Goal: Information Seeking & Learning: Understand process/instructions

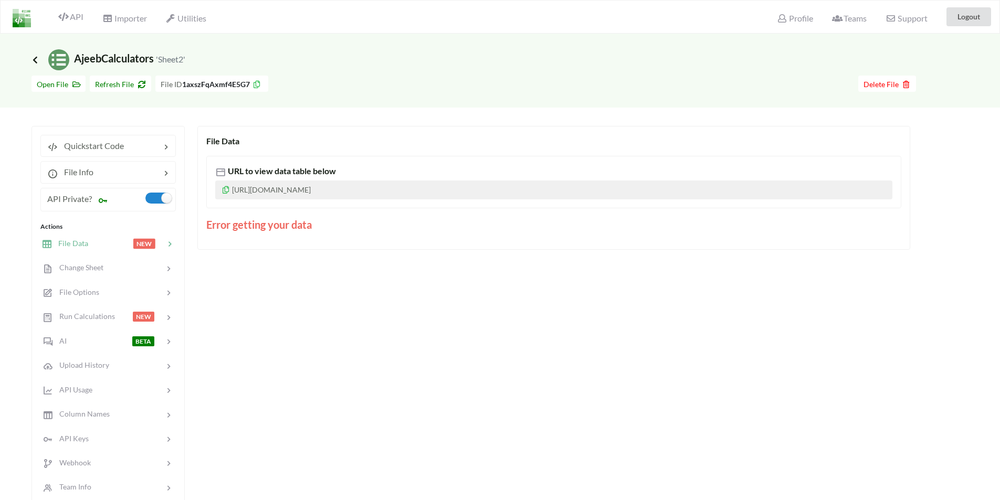
click at [38, 60] on icon at bounding box center [34, 60] width 9 height 8
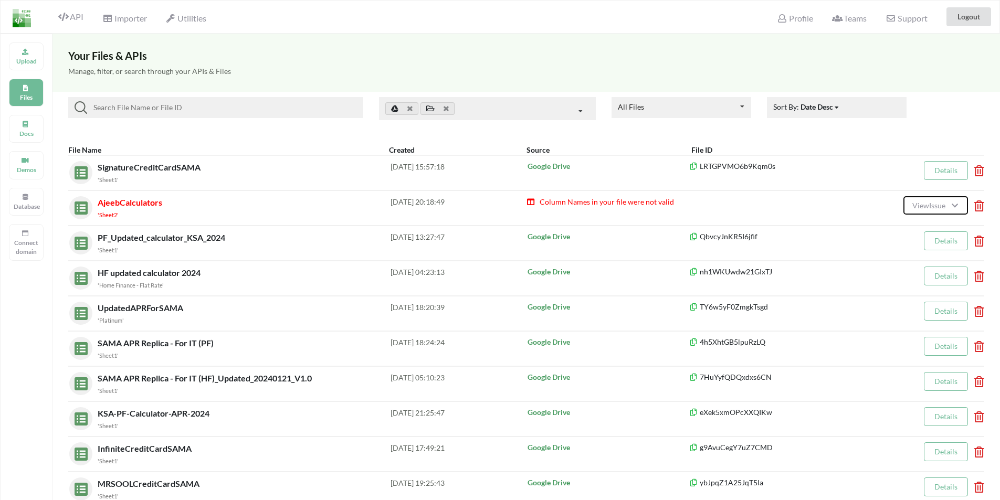
click at [918, 207] on span "View Issue" at bounding box center [930, 205] width 36 height 9
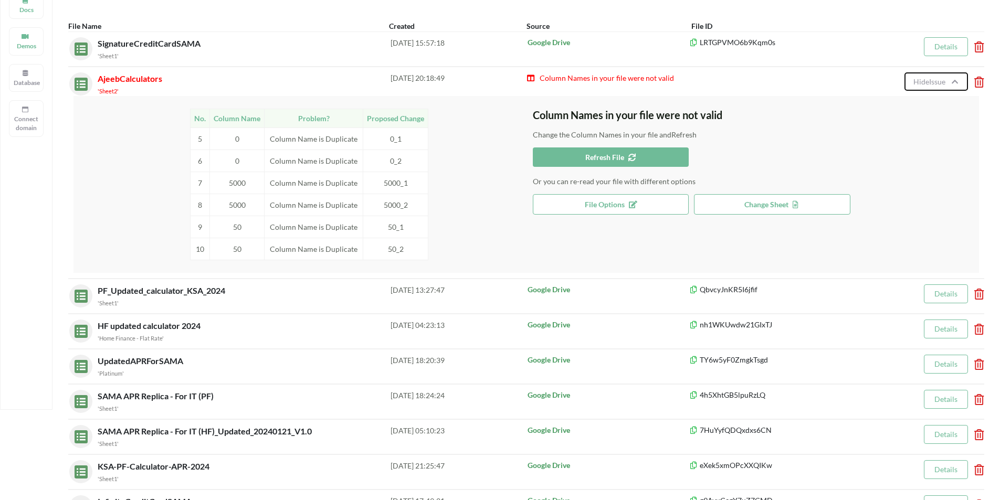
scroll to position [105, 0]
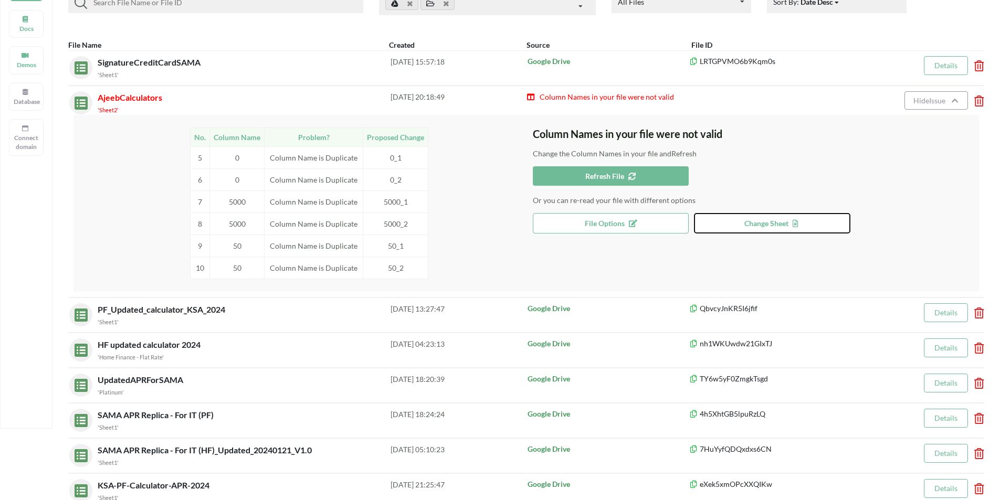
click at [734, 223] on button "Change Sheet" at bounding box center [772, 223] width 156 height 20
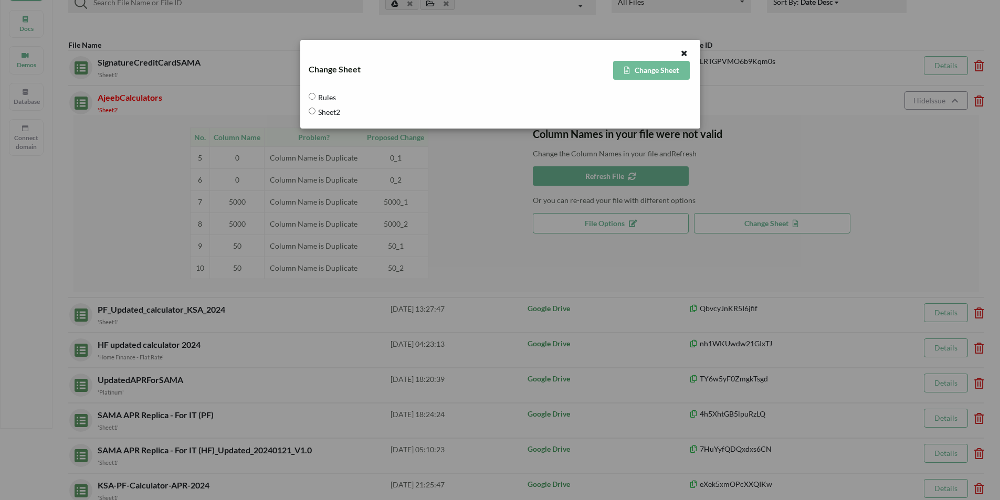
click at [324, 110] on span "Sheet2" at bounding box center [328, 112] width 25 height 22
click at [316, 110] on input "Sheet2" at bounding box center [312, 111] width 7 height 7
radio input "true"
click at [652, 70] on button "Change Sheet" at bounding box center [651, 70] width 77 height 19
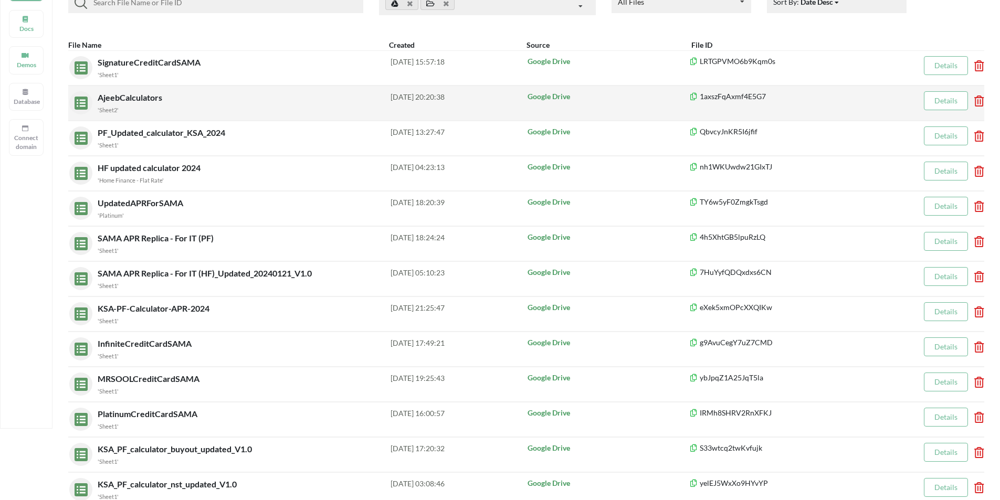
click at [391, 98] on div "2025-09-10 20:20:38" at bounding box center [459, 102] width 136 height 23
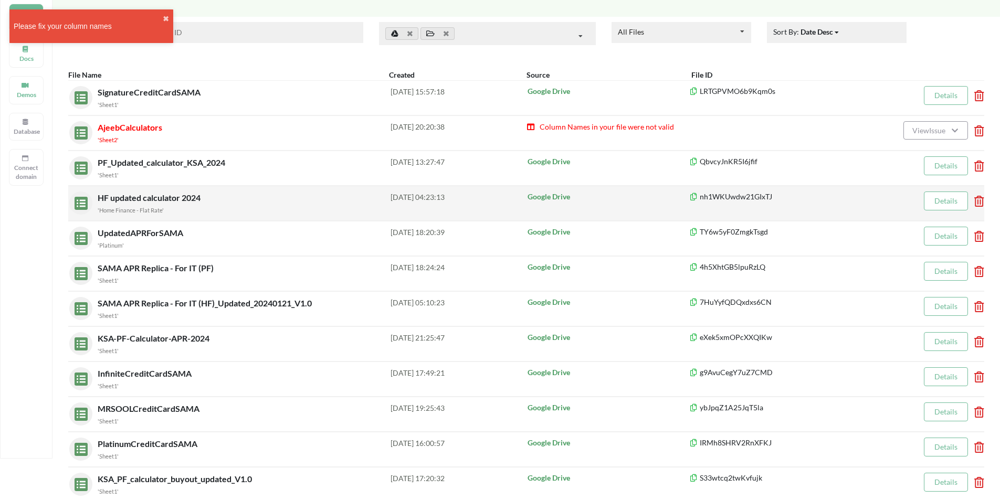
scroll to position [105, 0]
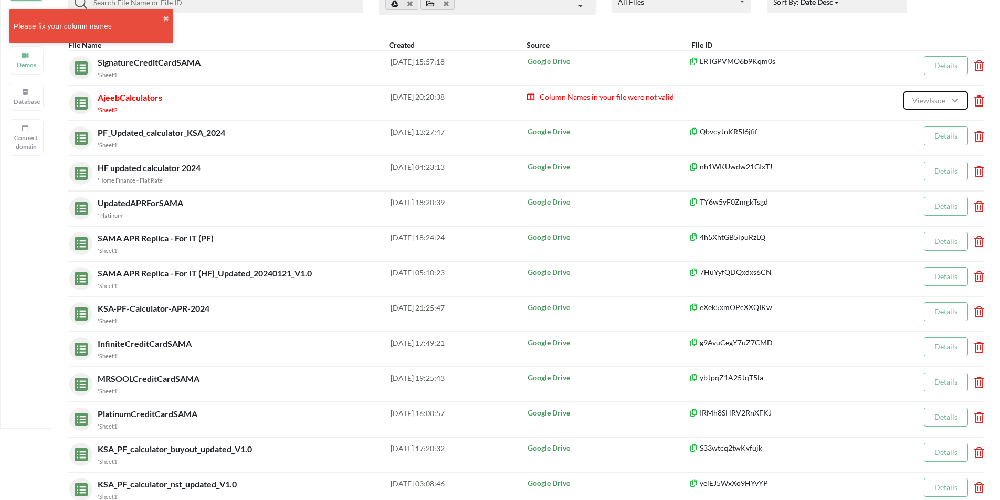
click at [939, 100] on span "View Issue" at bounding box center [930, 100] width 36 height 9
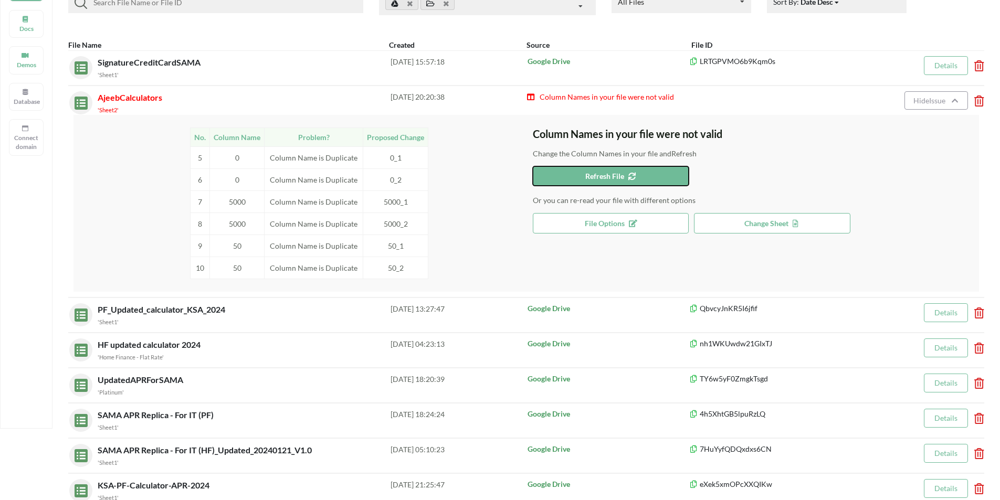
click at [586, 173] on span "Refresh File" at bounding box center [610, 176] width 51 height 9
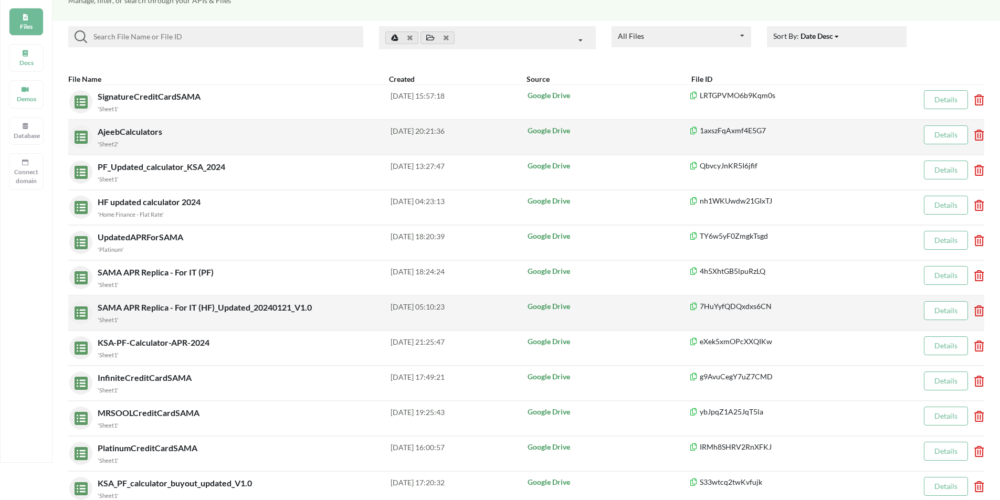
scroll to position [52, 0]
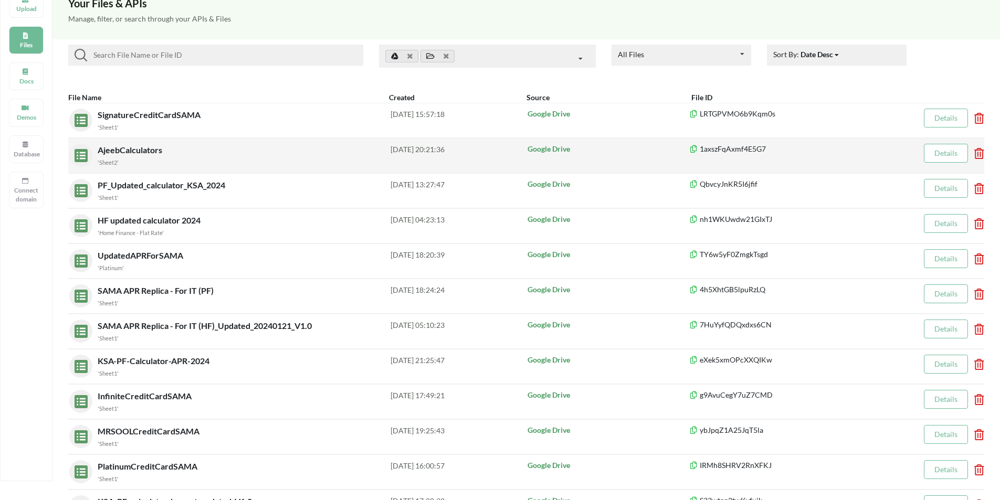
click at [732, 148] on p "1axszFqAxmf4E5G7" at bounding box center [788, 149] width 199 height 10
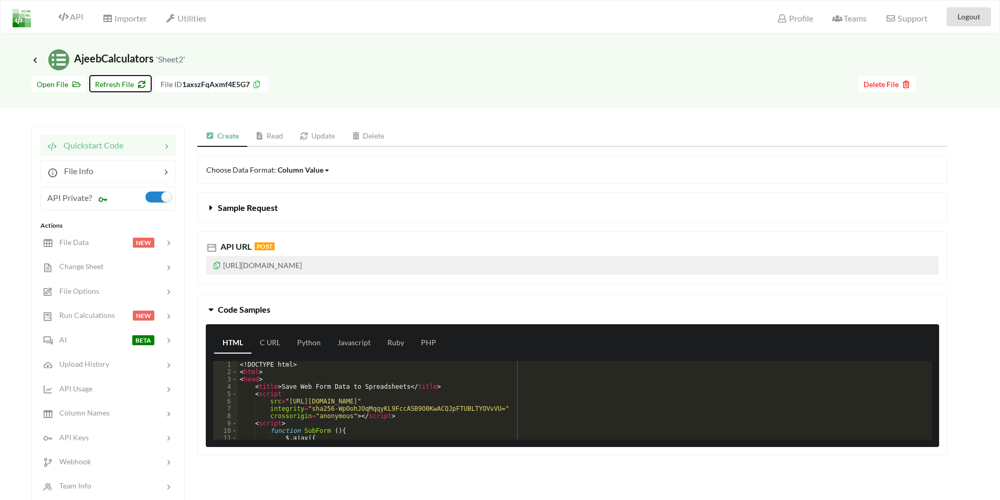
click at [121, 89] on button "Refresh File" at bounding box center [120, 84] width 61 height 16
click at [37, 63] on icon at bounding box center [34, 60] width 9 height 8
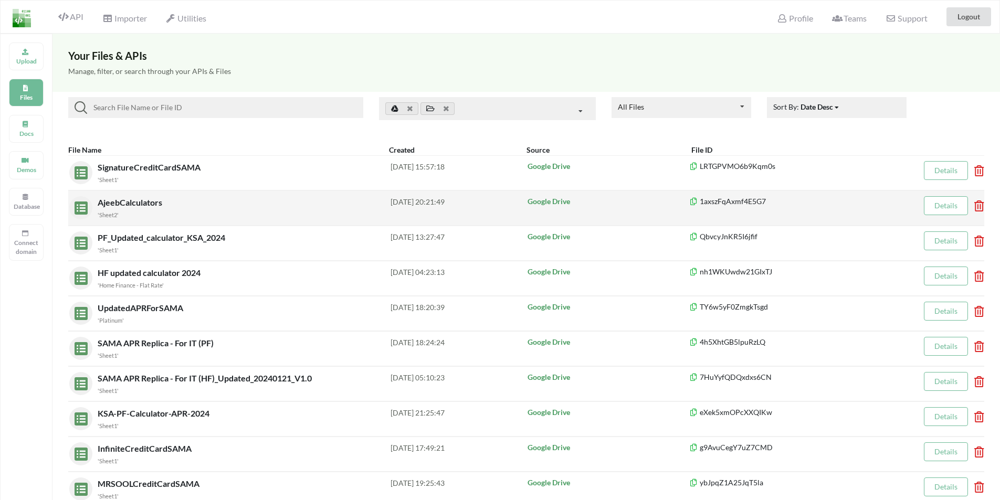
click at [942, 205] on link "Details" at bounding box center [945, 205] width 23 height 9
